Goal: Information Seeking & Learning: Learn about a topic

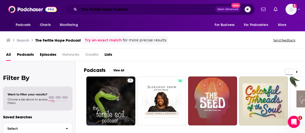
click at [108, 9] on input "The Fertile Hope Podcast" at bounding box center [147, 9] width 136 height 8
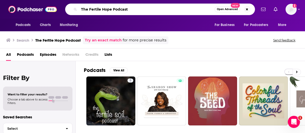
click at [108, 9] on input "The Fertile Hope Podcast" at bounding box center [147, 9] width 136 height 8
paste input "An Entrepreneur's Vibes"
type input "An Entrepreneur's Vibes"
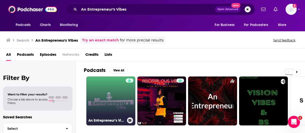
click at [99, 105] on link "An Entrepreneur’s Vibes" at bounding box center [110, 101] width 49 height 49
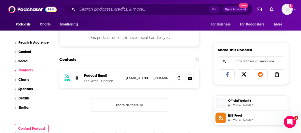
scroll to position [299, 0]
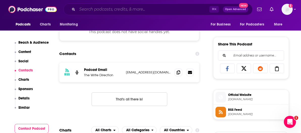
click at [112, 10] on input "Search podcasts, credits, & more..." at bounding box center [143, 9] width 132 height 8
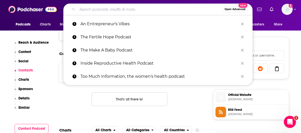
paste input "Thick No More podcast"
type input "Thick No More podcast"
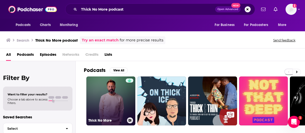
click at [112, 107] on link "Thick No More" at bounding box center [110, 101] width 49 height 49
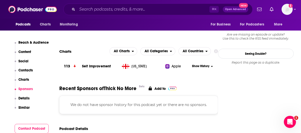
scroll to position [444, 0]
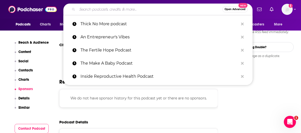
click at [129, 7] on input "Search podcasts, credits, & more..." at bounding box center [149, 9] width 145 height 8
paste input "The Growth Mindset Gal"
type input "The Growth Mindset Gal"
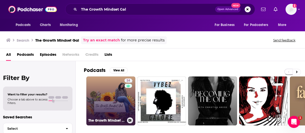
click at [118, 101] on link "24 The Growth Mindset Gal" at bounding box center [110, 101] width 49 height 49
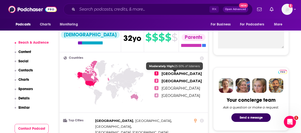
scroll to position [195, 0]
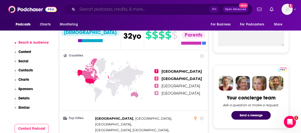
click at [129, 6] on input "Search podcasts, credits, & more..." at bounding box center [143, 9] width 132 height 8
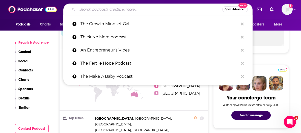
paste input "Freedom Entrepreneur Podcast"
type input "Freedom Entrepreneur Podcast"
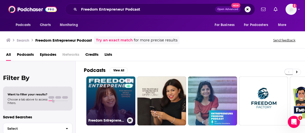
click at [112, 109] on link "31 Freedom Entrepreneur Podcast" at bounding box center [110, 101] width 49 height 49
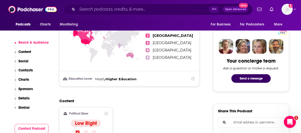
scroll to position [232, 0]
